Goal: Task Accomplishment & Management: Manage account settings

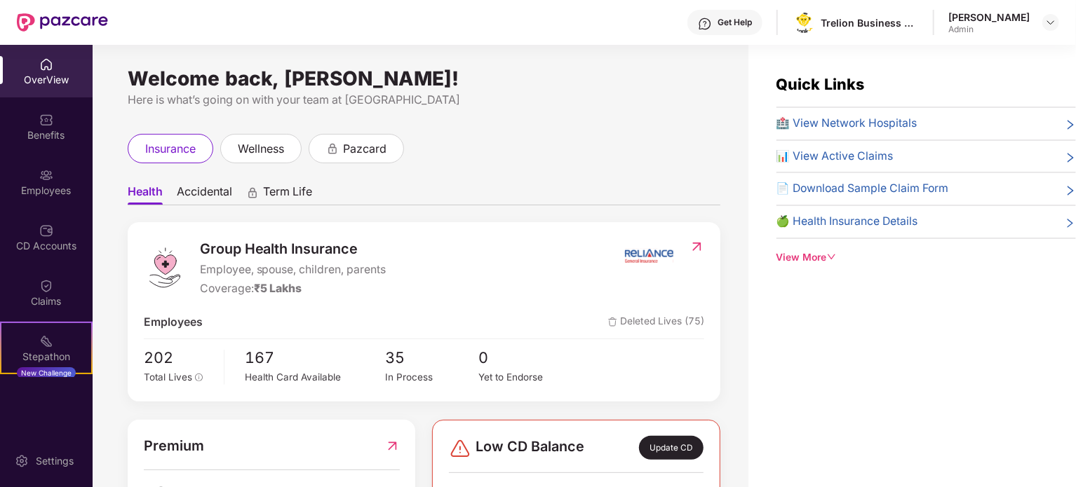
scroll to position [7, 0]
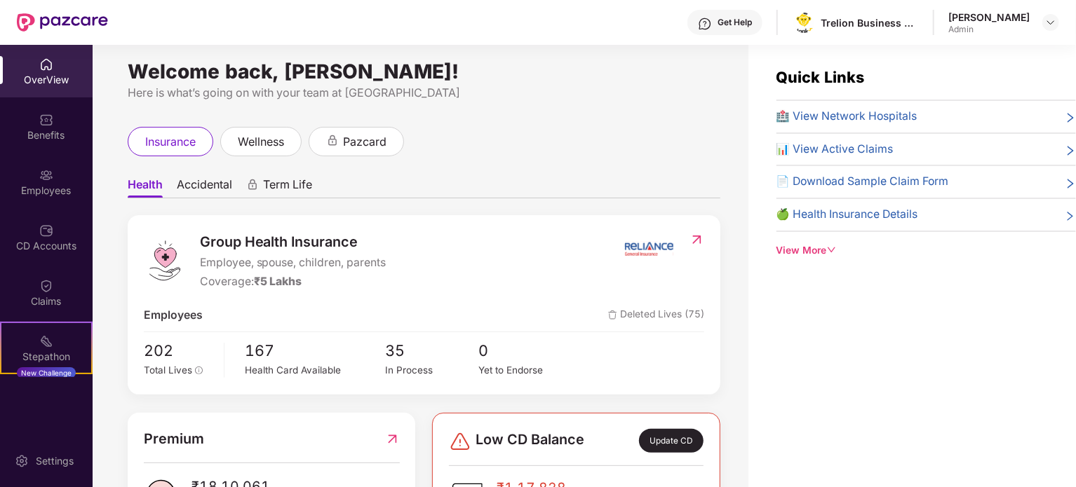
click at [73, 78] on div "OverView" at bounding box center [46, 80] width 93 height 14
click at [62, 195] on div "Employees" at bounding box center [46, 191] width 93 height 14
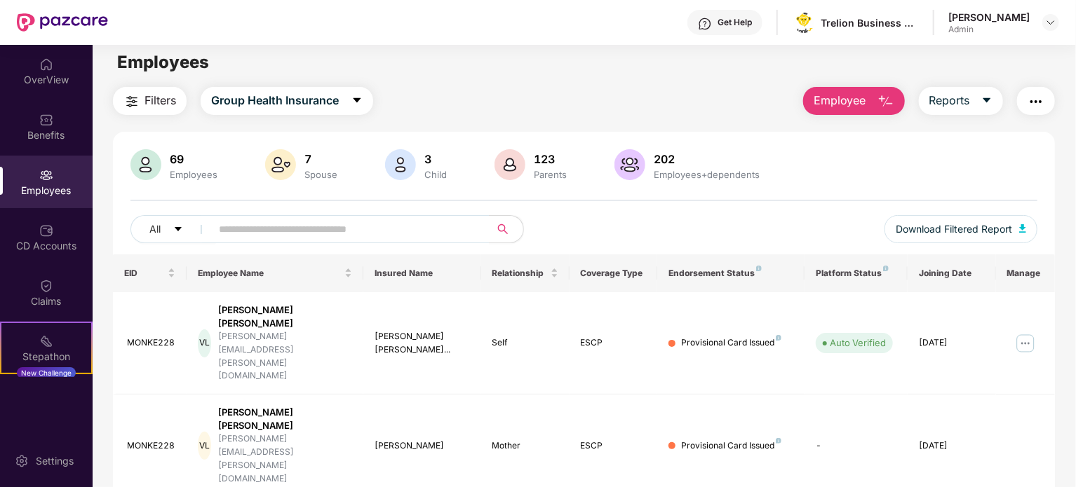
click at [868, 95] on button "Employee" at bounding box center [854, 101] width 102 height 28
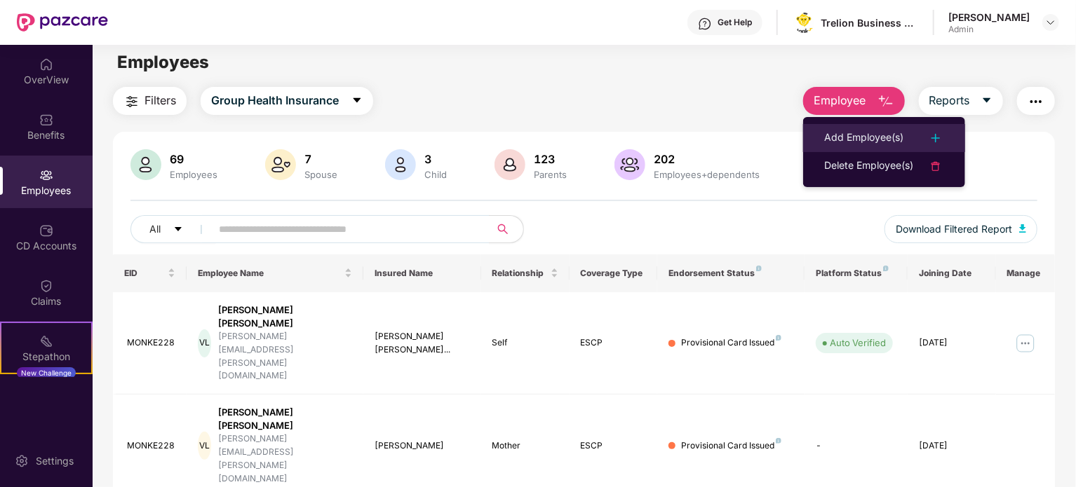
click at [882, 142] on div "Add Employee(s)" at bounding box center [863, 138] width 79 height 17
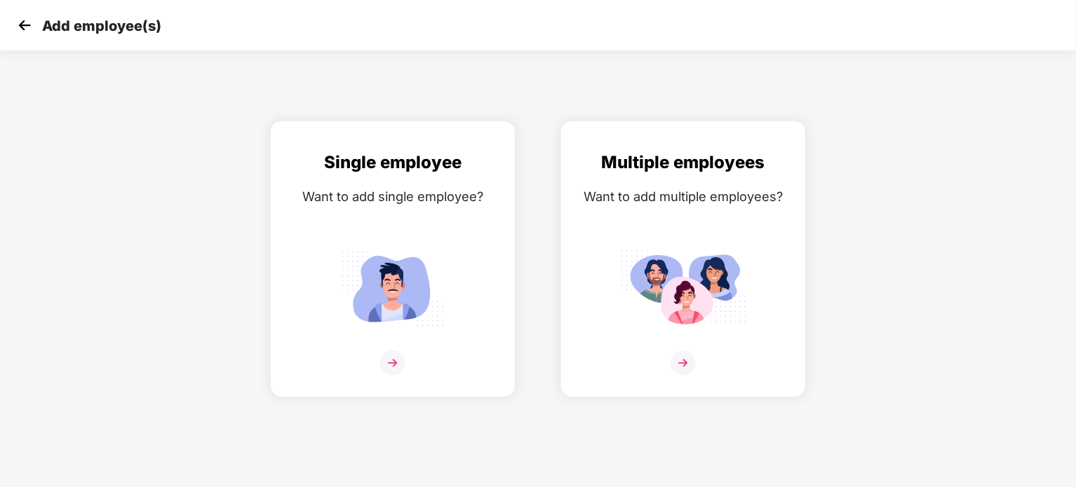
click at [20, 19] on img at bounding box center [24, 25] width 21 height 21
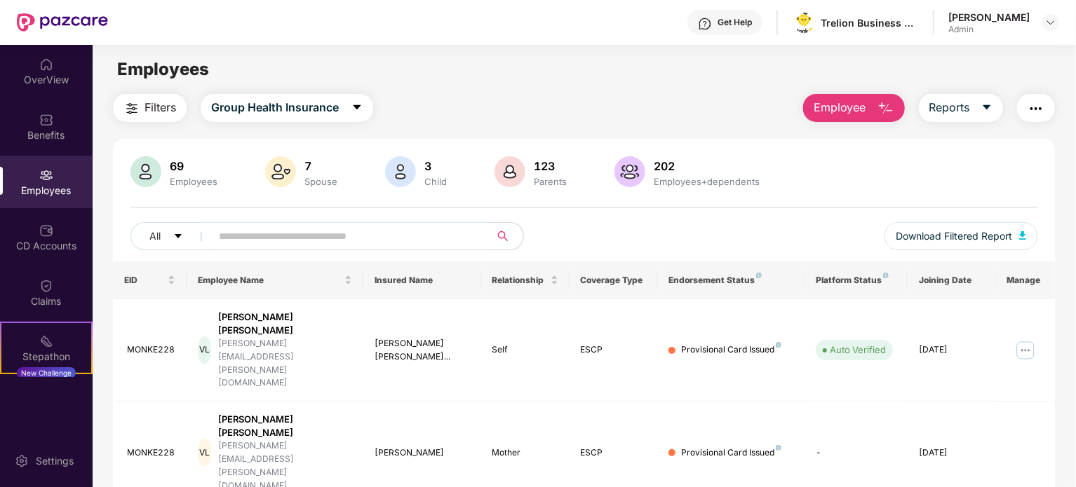
click at [50, 97] on div "OverView Benefits Employees CD Accounts Claims Stepathon New Challenge" at bounding box center [46, 211] width 93 height 332
click at [51, 81] on div "OverView" at bounding box center [46, 80] width 93 height 14
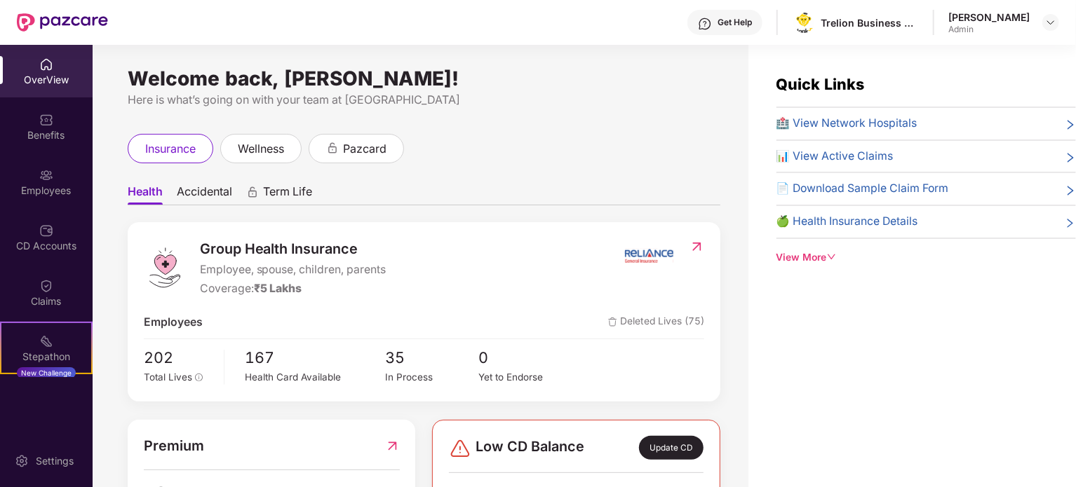
click at [816, 243] on div "Quick Links 🏥 View Network Hospitals 📊 View Active Claims 📄 Download Sample Cla…" at bounding box center [925, 169] width 299 height 193
click at [826, 265] on div "Quick Links 🏥 View Network Hospitals 📊 View Active Claims 📄 Download Sample Cla…" at bounding box center [911, 288] width 327 height 487
click at [803, 277] on div "Quick Links 🏥 View Network Hospitals 📊 View Active Claims 📄 Download Sample Cla…" at bounding box center [911, 288] width 327 height 487
click at [815, 254] on div "View More" at bounding box center [925, 257] width 299 height 15
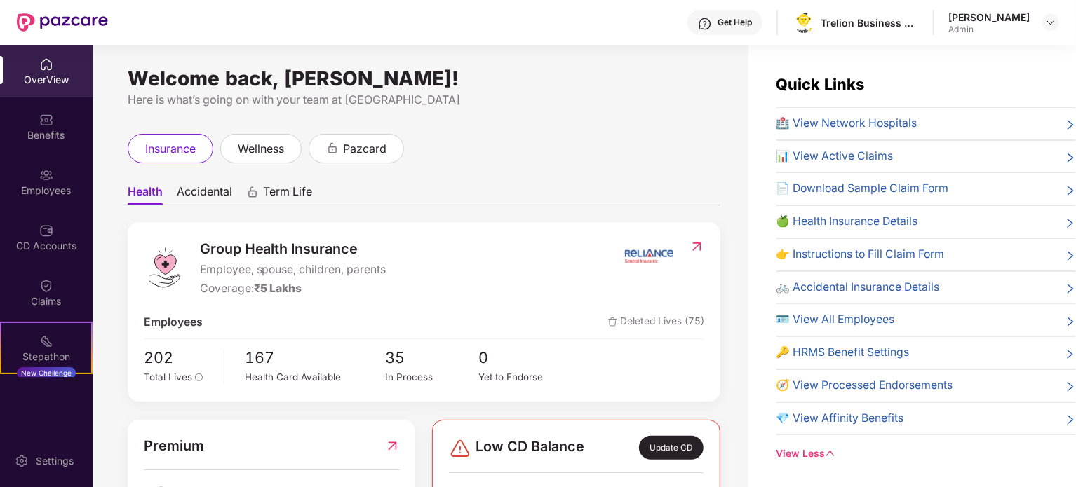
click at [633, 154] on div "insurance wellness pazcard" at bounding box center [424, 148] width 593 height 29
click at [45, 172] on img at bounding box center [46, 175] width 14 height 14
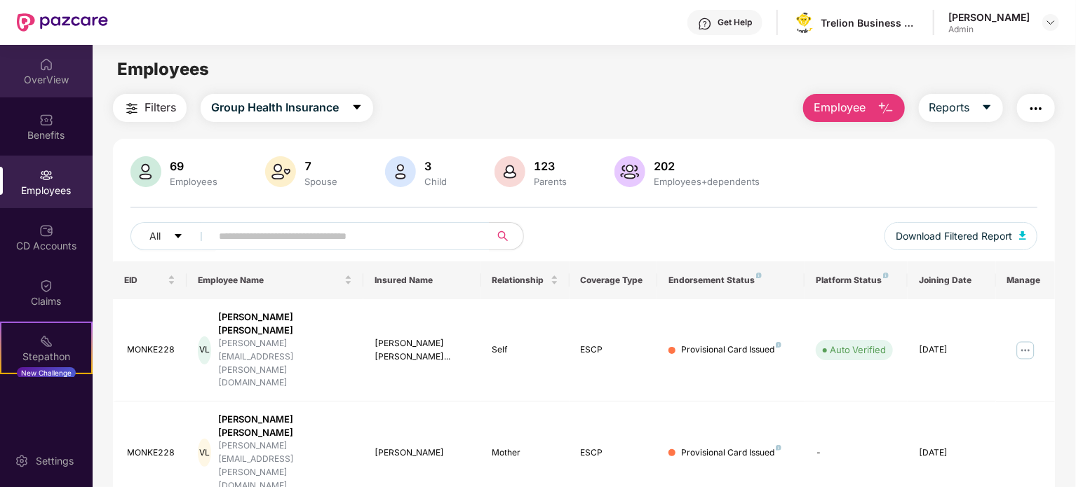
click at [49, 57] on img at bounding box center [46, 64] width 14 height 14
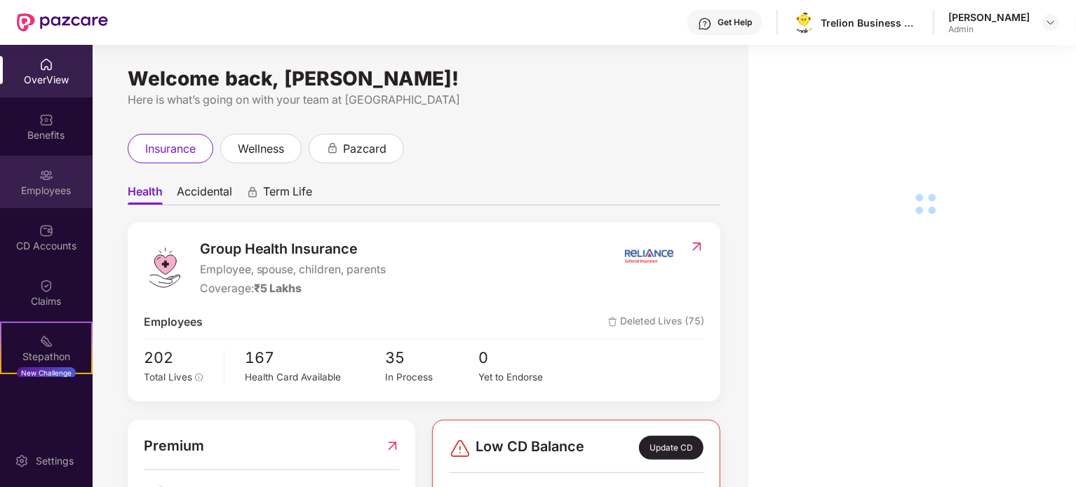
click at [40, 204] on div "Employees" at bounding box center [46, 182] width 93 height 53
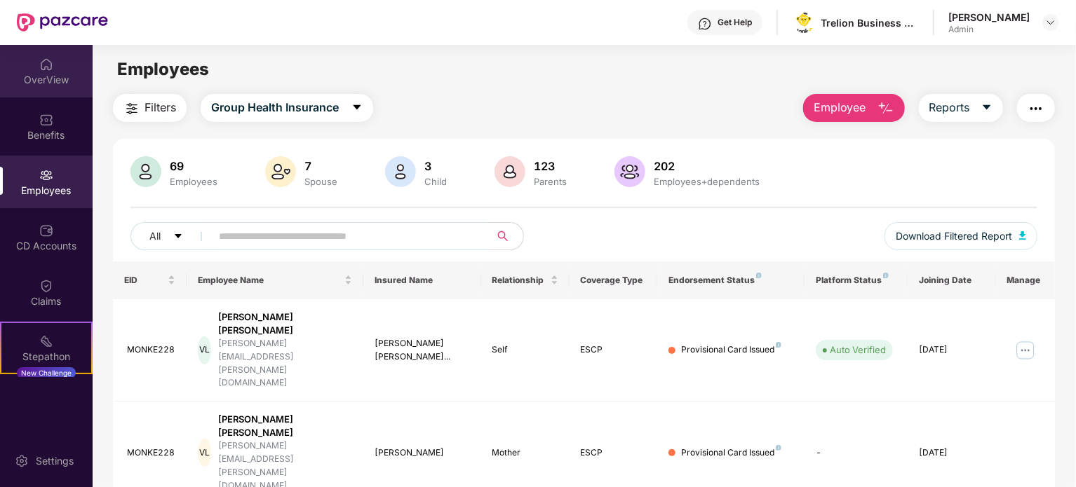
click at [56, 75] on div "OverView" at bounding box center [46, 80] width 93 height 14
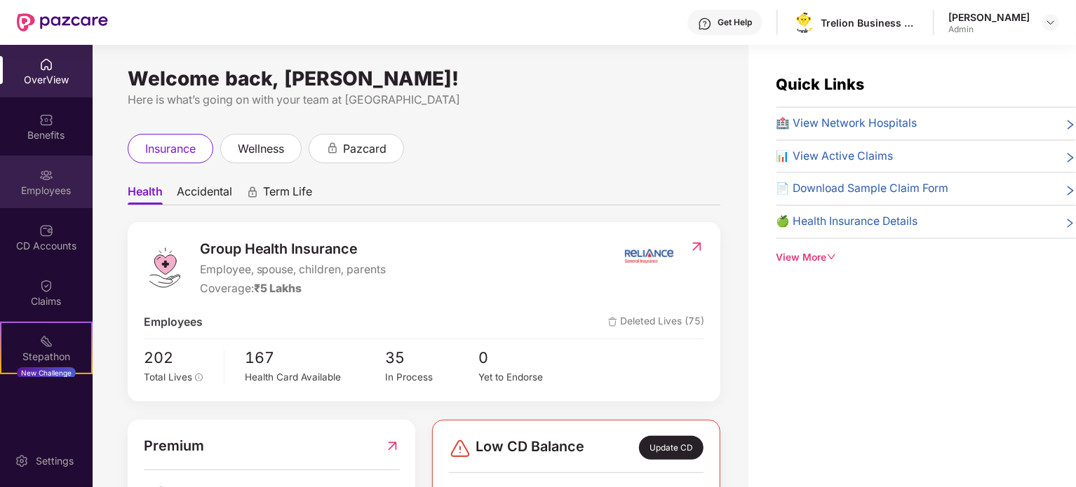
click at [54, 207] on div "Employees" at bounding box center [46, 182] width 93 height 53
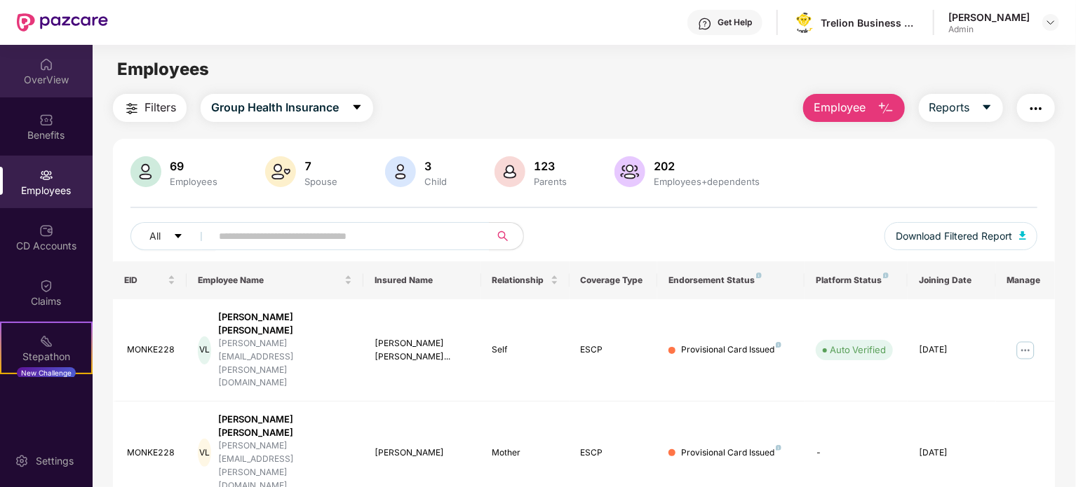
click at [67, 63] on div "OverView" at bounding box center [46, 71] width 93 height 53
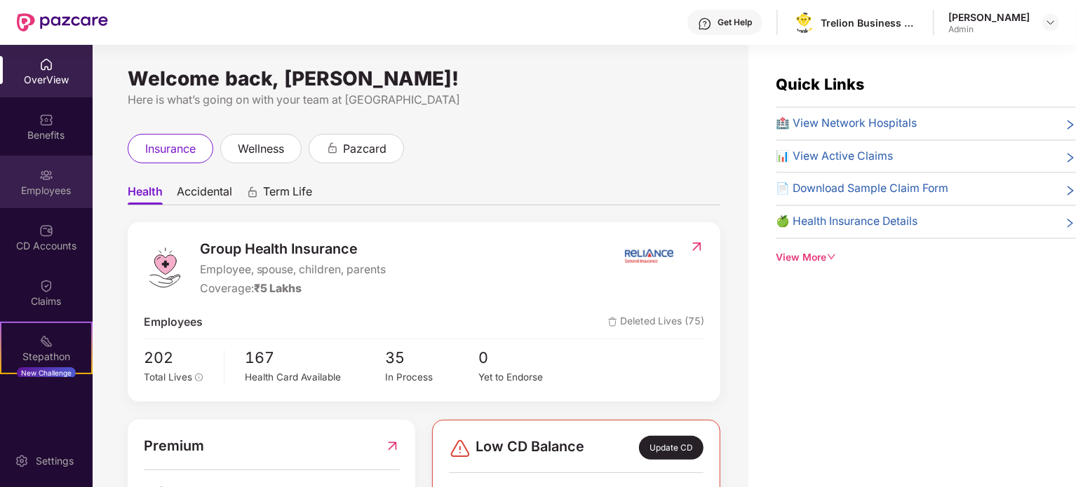
click at [57, 196] on div "Employees" at bounding box center [46, 191] width 93 height 14
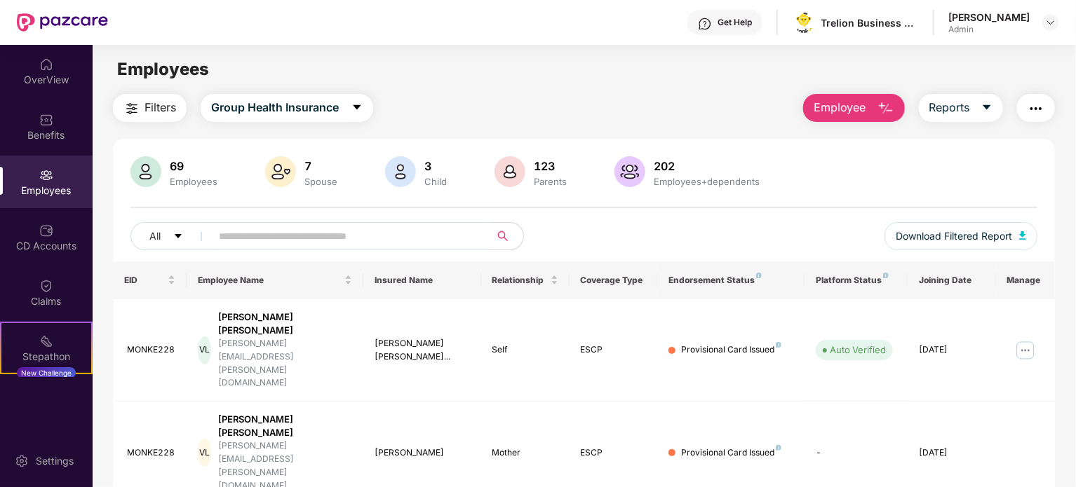
click at [356, 241] on input "text" at bounding box center [345, 236] width 252 height 21
type input "*****"
click at [67, 82] on div "OverView" at bounding box center [46, 80] width 93 height 14
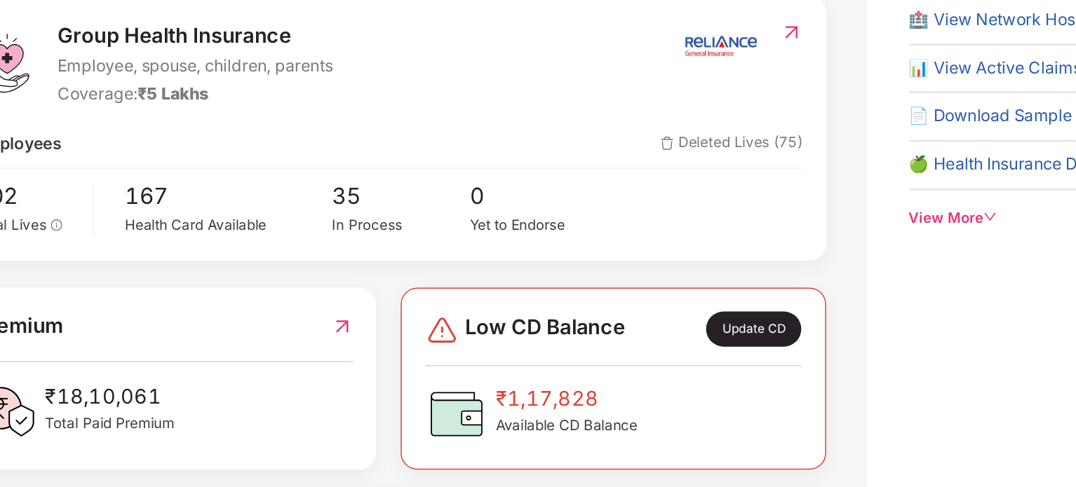
scroll to position [116, 0]
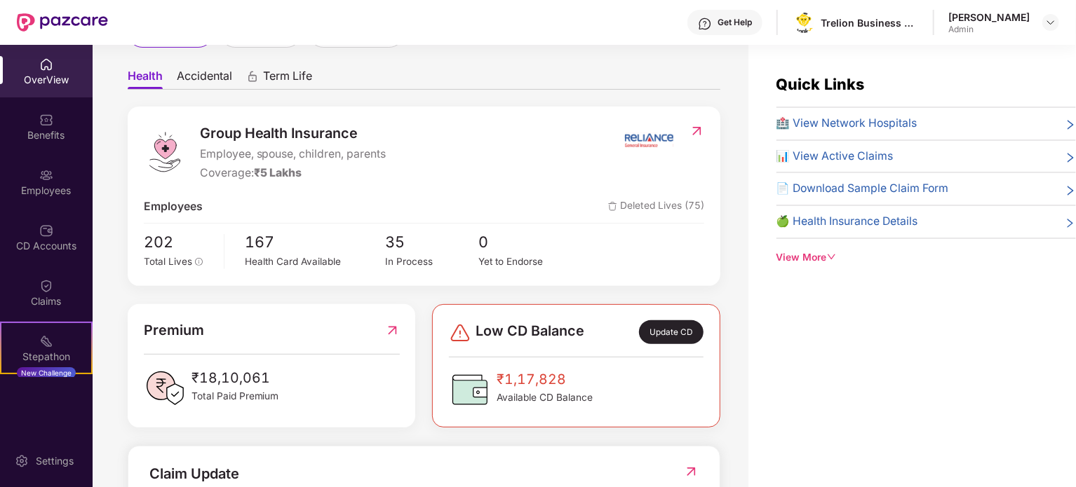
click at [821, 248] on div "Quick Links 🏥 View Network Hospitals 📊 View Active Claims 📄 Download Sample Cla…" at bounding box center [925, 169] width 299 height 193
click at [818, 255] on div "View More" at bounding box center [925, 257] width 299 height 15
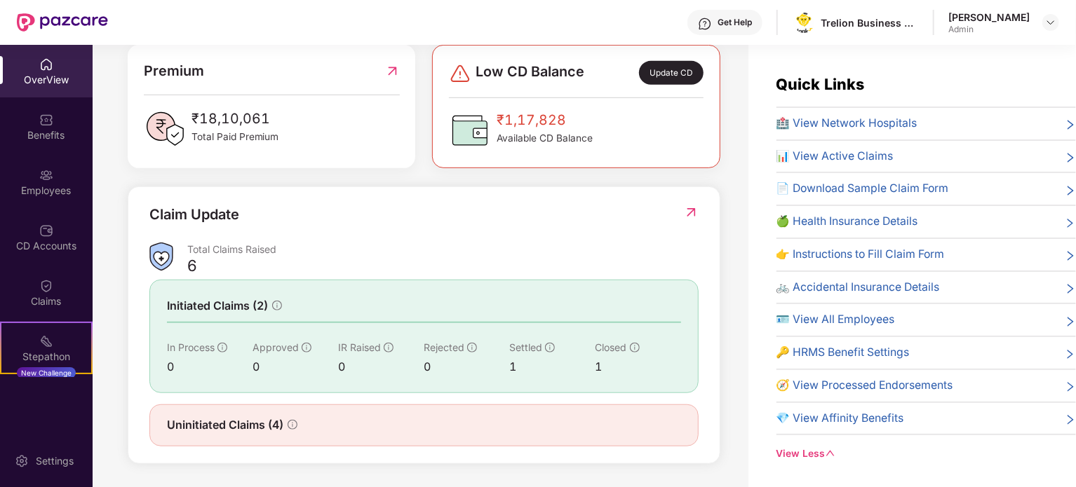
scroll to position [95, 0]
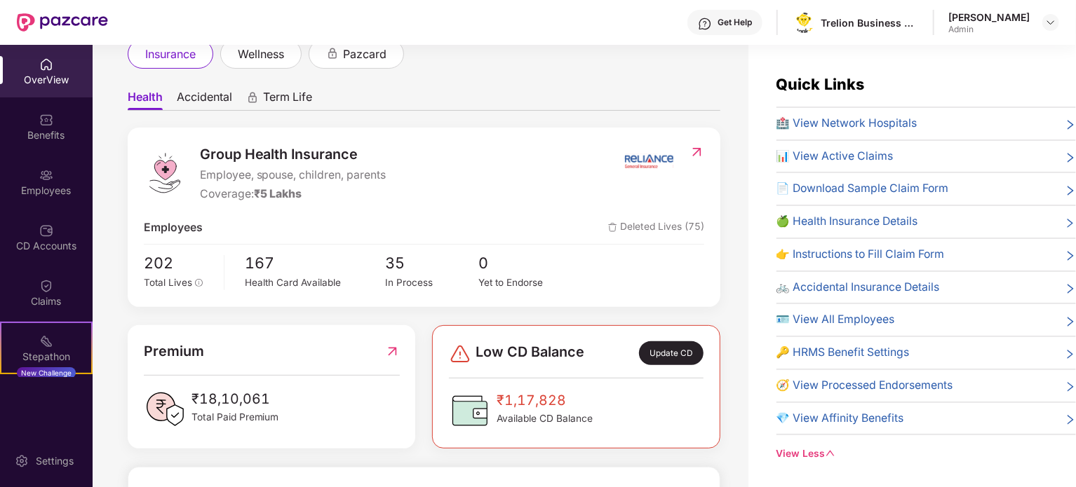
click at [50, 74] on div "OverView" at bounding box center [46, 80] width 93 height 14
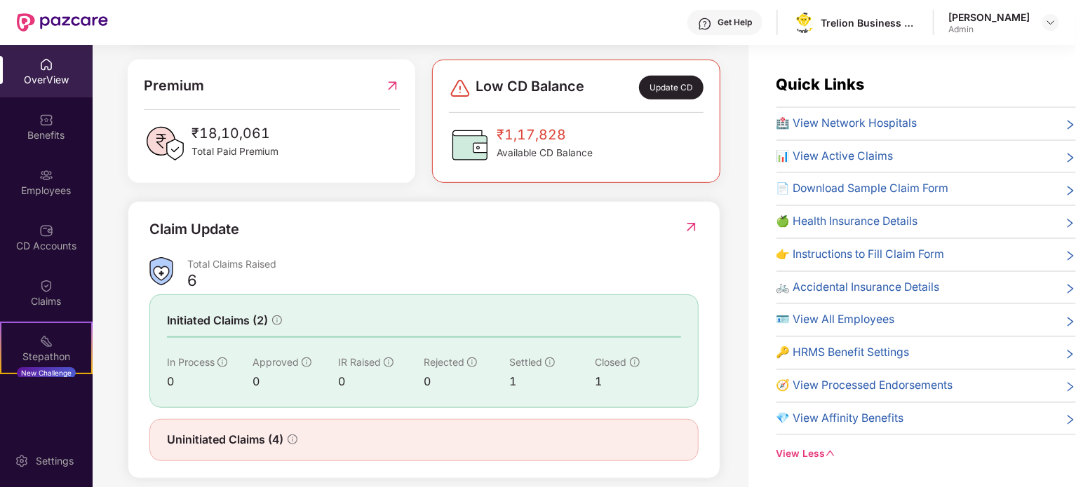
scroll to position [375, 0]
